Goal: Task Accomplishment & Management: Use online tool/utility

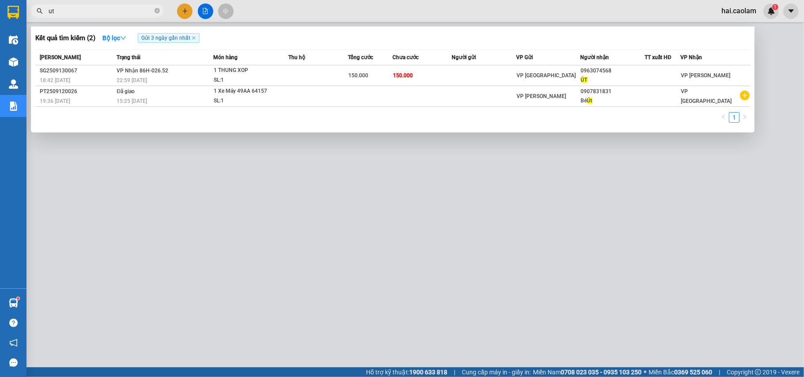
type input "ut"
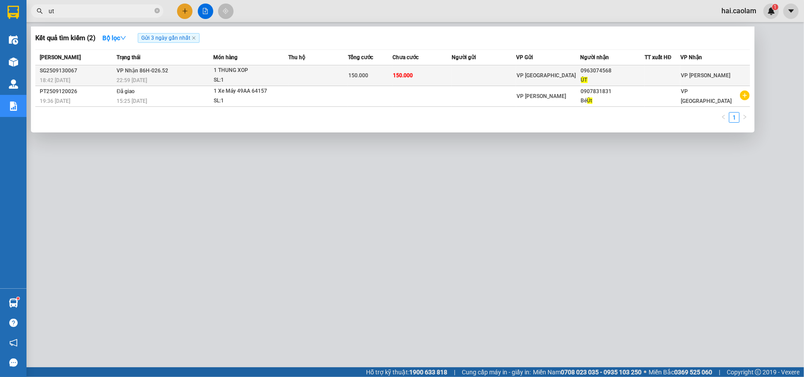
drag, startPoint x: 451, startPoint y: 68, endPoint x: 458, endPoint y: 68, distance: 7.1
click at [458, 68] on tr "SG2509130067 18:42 [DATE] VP Nhận 86H-026.52 22:59 [DATE] 1 THUNG XOP SL: 1 150…" at bounding box center [392, 75] width 715 height 21
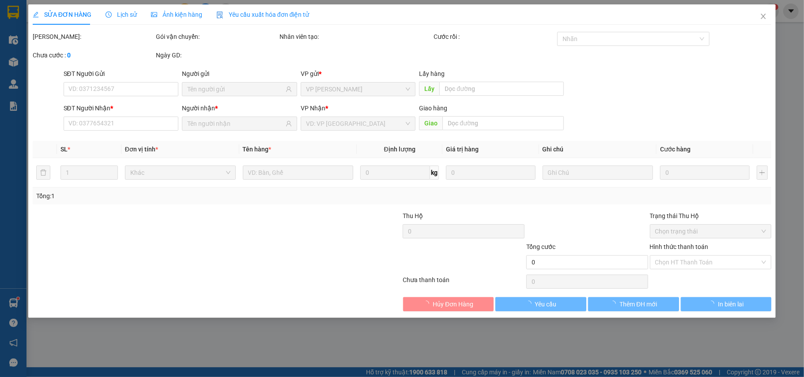
type input "0963074568"
type input "ÚT"
type input "150.000"
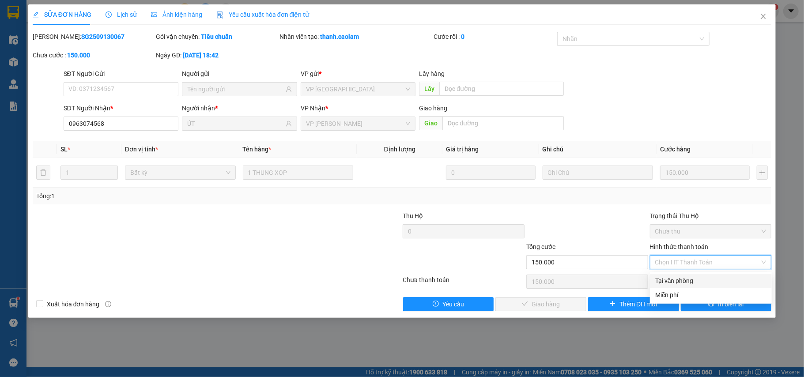
click at [683, 281] on div "Tại văn phòng" at bounding box center [710, 281] width 111 height 10
type input "0"
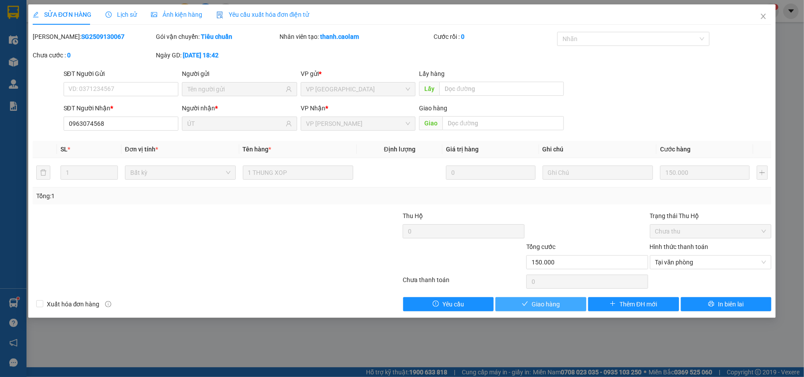
click at [544, 306] on span "Giao hàng" at bounding box center [546, 304] width 28 height 10
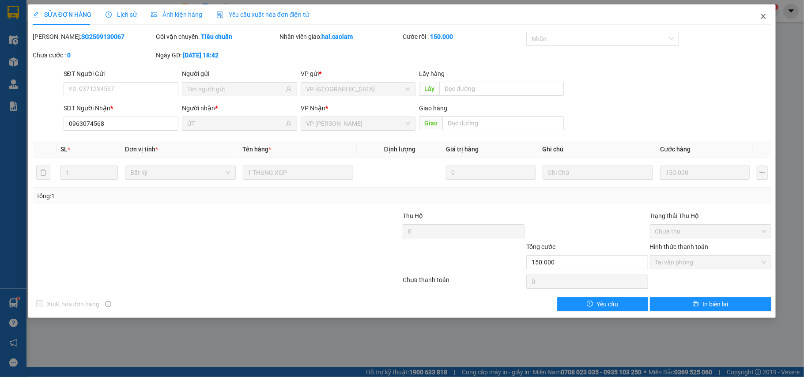
click at [758, 23] on span "Close" at bounding box center [763, 16] width 25 height 25
